Goal: Navigation & Orientation: Find specific page/section

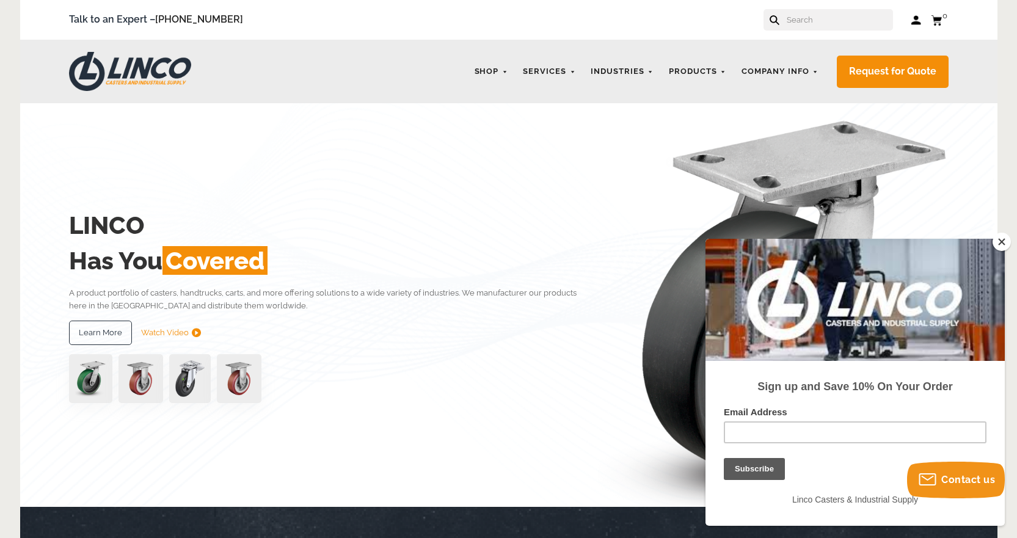
click at [1000, 244] on button "Close" at bounding box center [1002, 242] width 18 height 18
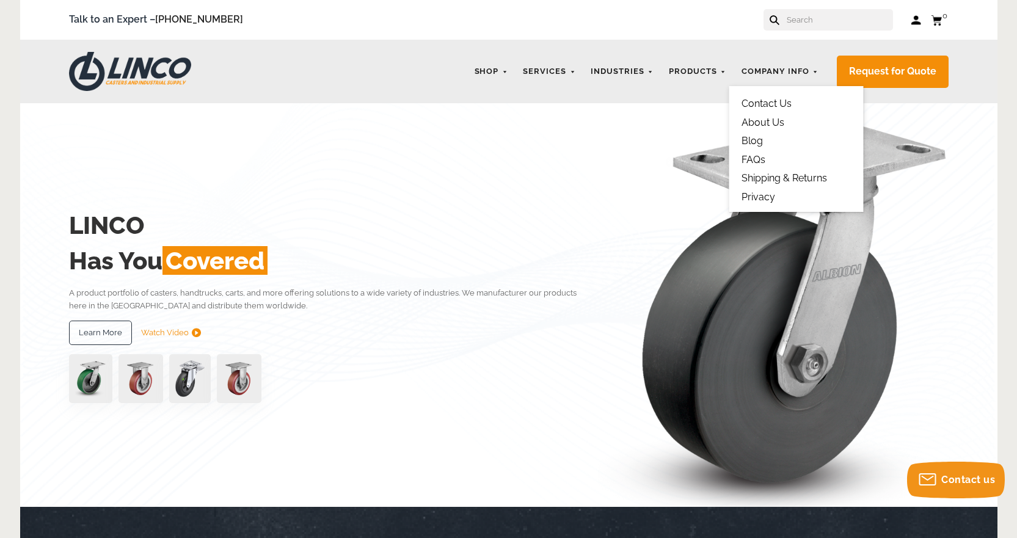
click at [755, 107] on link "Contact Us" at bounding box center [767, 104] width 50 height 12
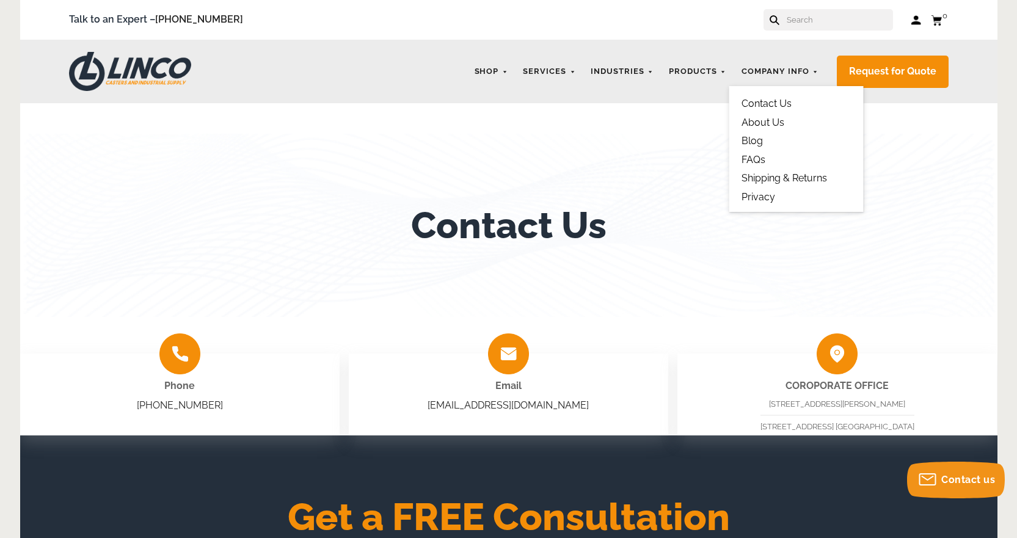
click at [765, 119] on link "About Us" at bounding box center [763, 123] width 43 height 12
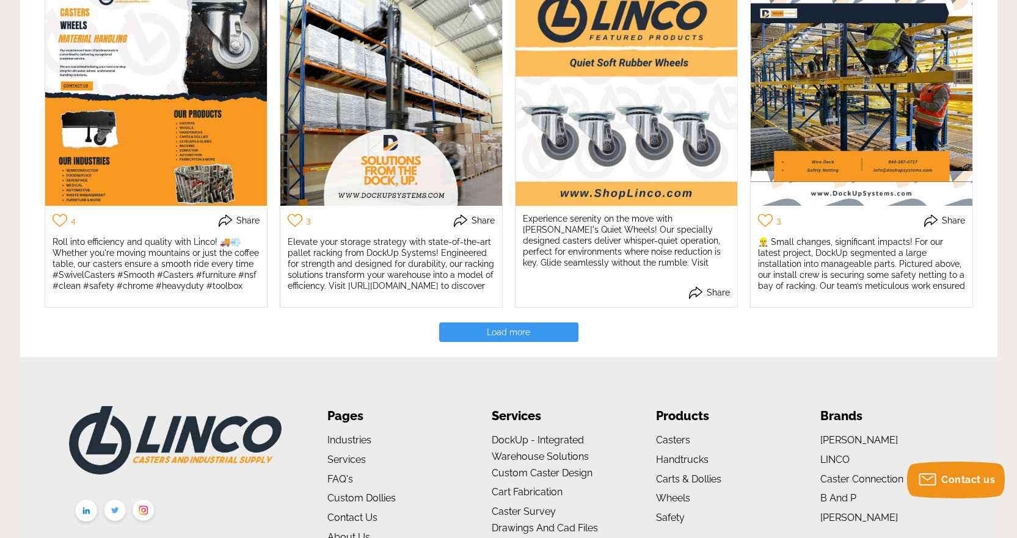
scroll to position [2731, 0]
